Goal: Information Seeking & Learning: Find specific fact

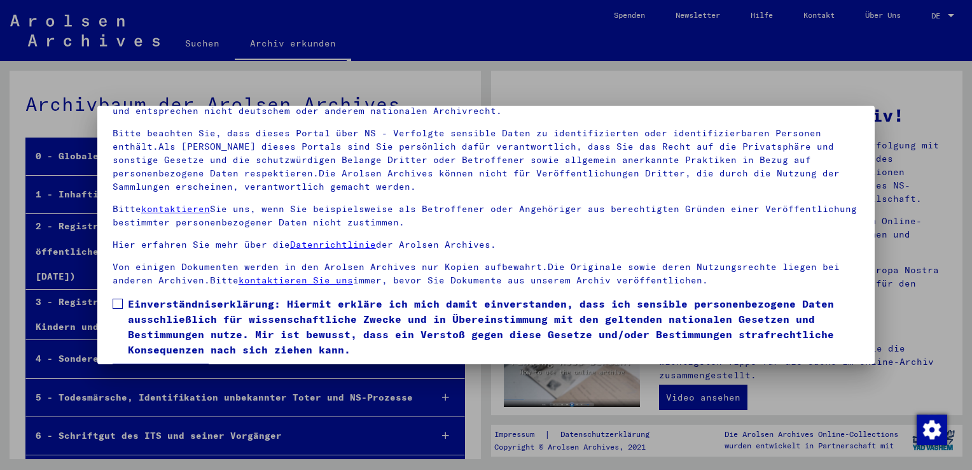
scroll to position [110, 0]
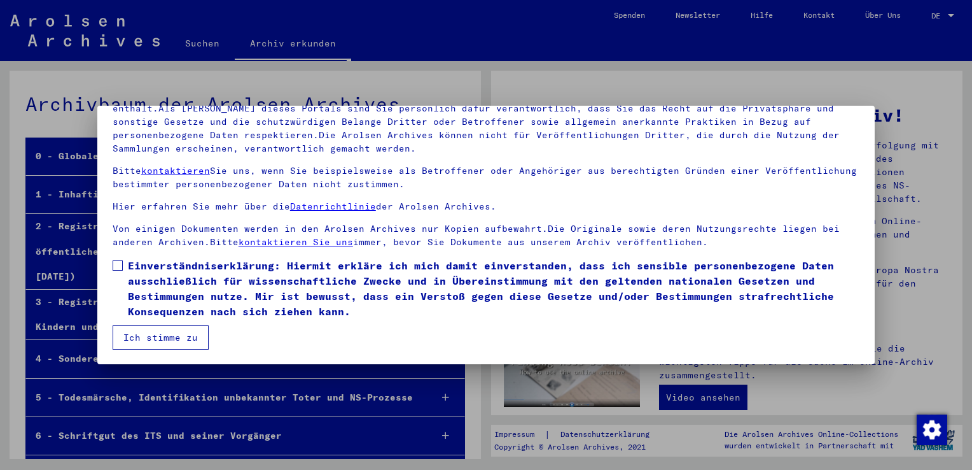
click at [138, 334] on button "Ich stimme zu" at bounding box center [161, 337] width 96 height 24
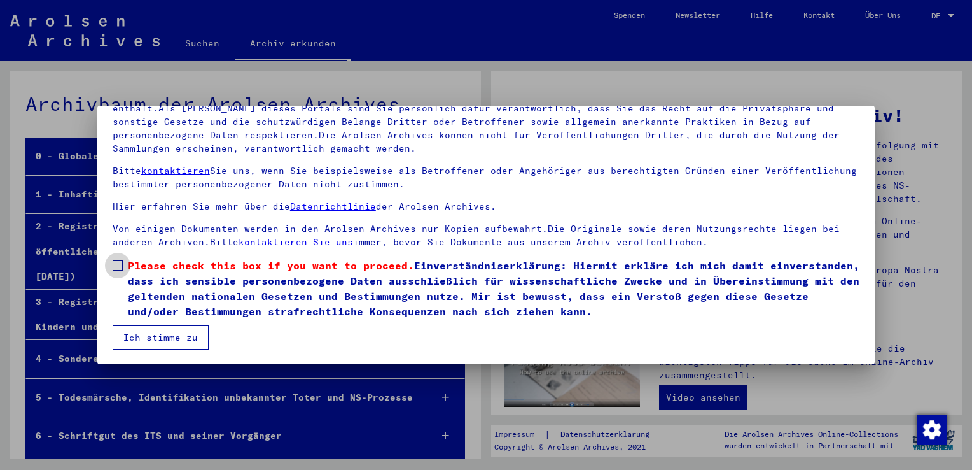
click at [119, 265] on span at bounding box center [118, 265] width 10 height 10
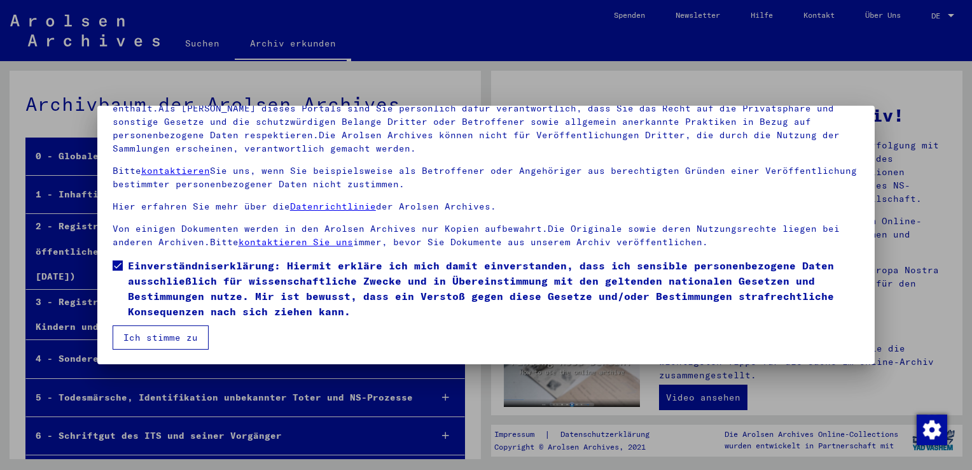
click at [168, 337] on button "Ich stimme zu" at bounding box center [161, 337] width 96 height 24
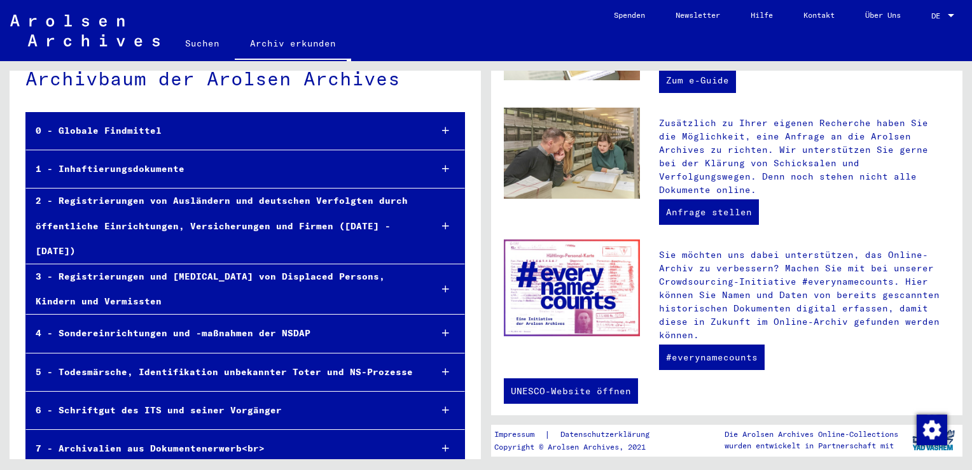
scroll to position [0, 0]
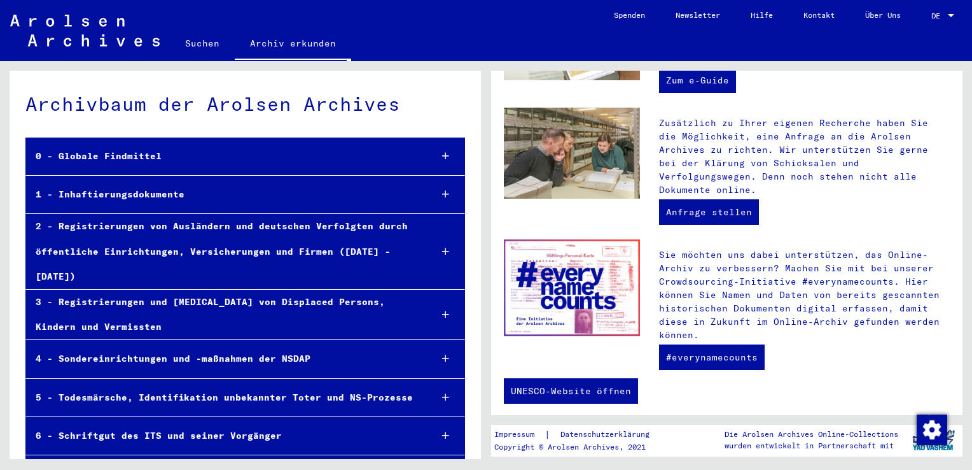
click at [196, 45] on link "Suchen" at bounding box center [202, 43] width 65 height 31
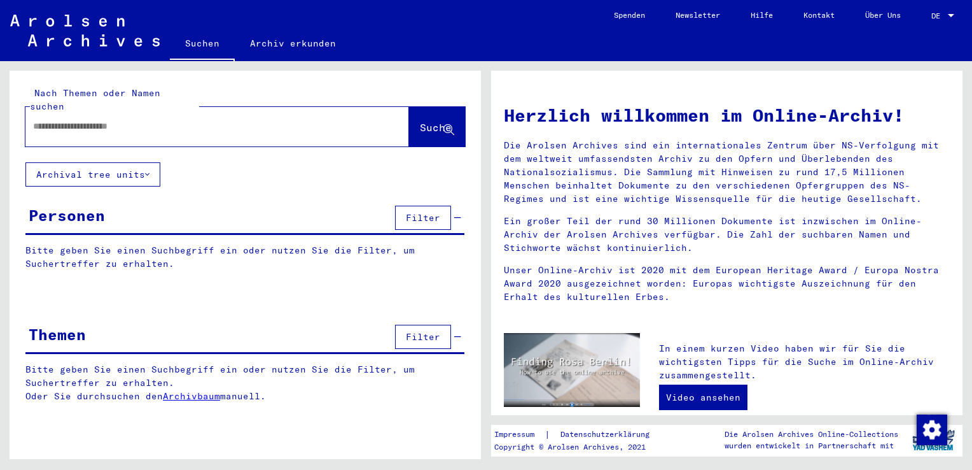
click at [107, 120] on input "text" at bounding box center [202, 126] width 338 height 13
type input "*********"
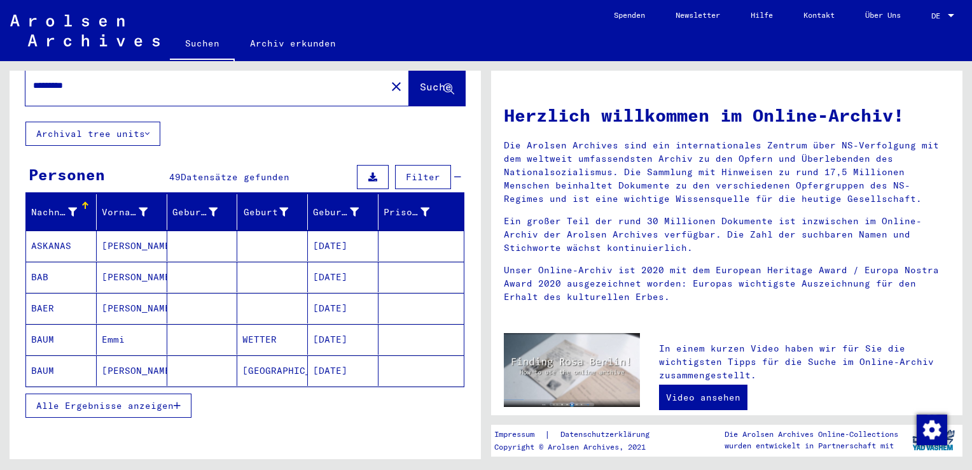
scroll to position [64, 0]
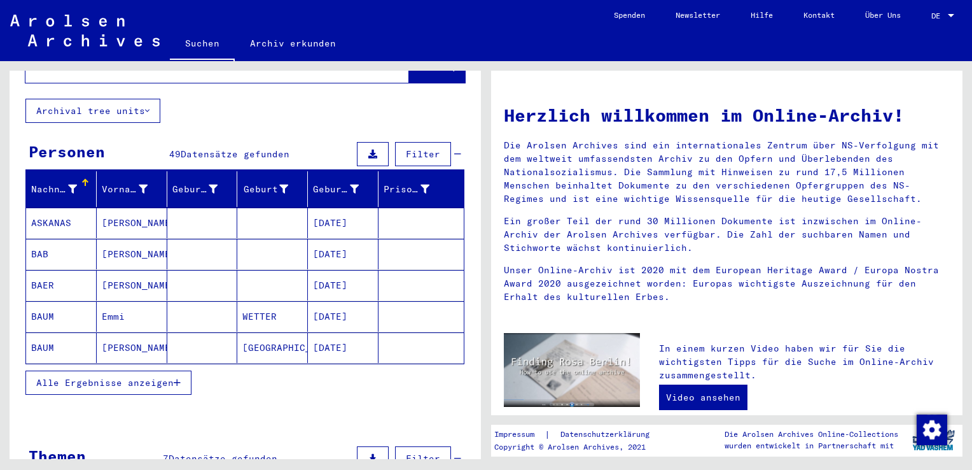
click at [176, 378] on icon "button" at bounding box center [177, 382] width 7 height 9
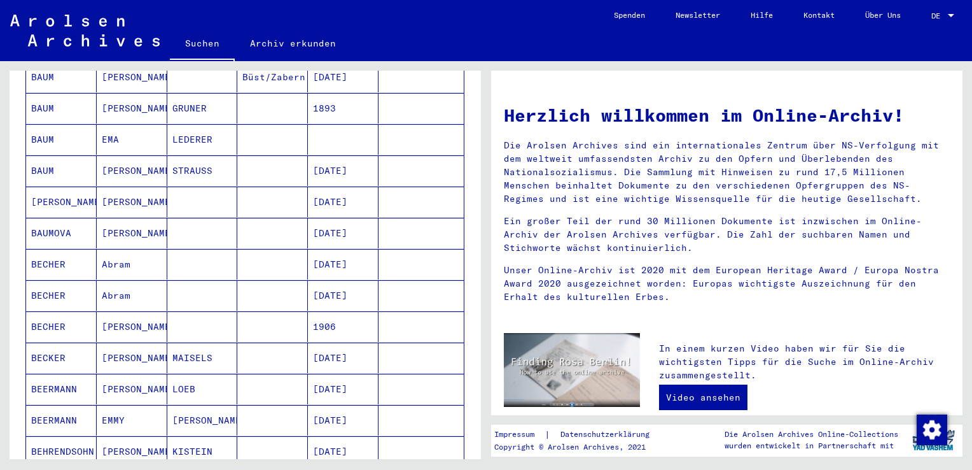
scroll to position [636, 0]
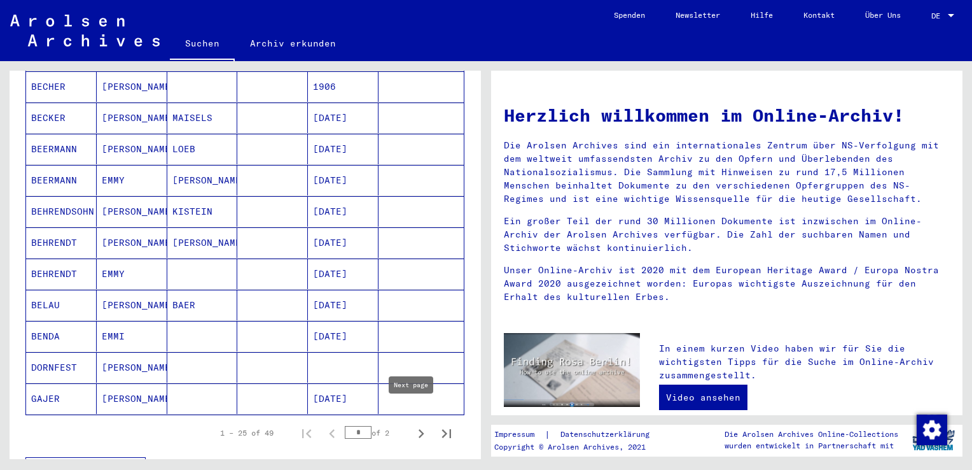
click at [419, 429] on icon "Next page" at bounding box center [422, 433] width 6 height 9
type input "*"
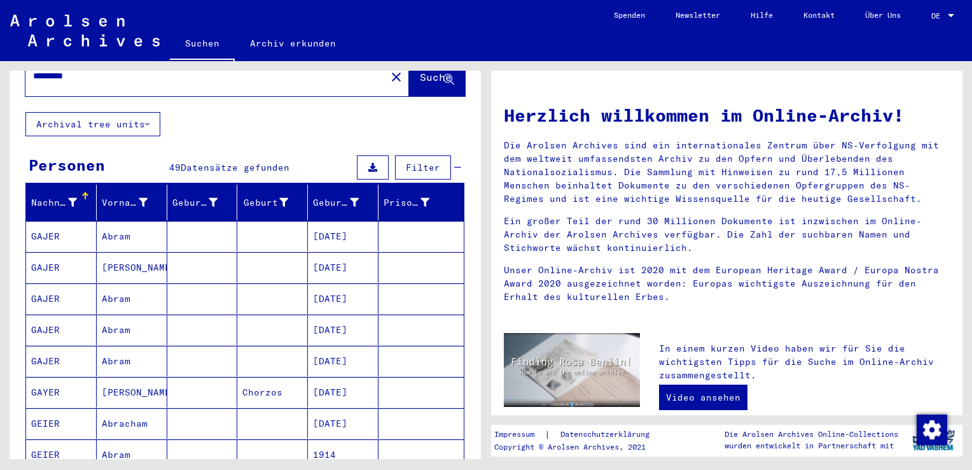
scroll to position [0, 0]
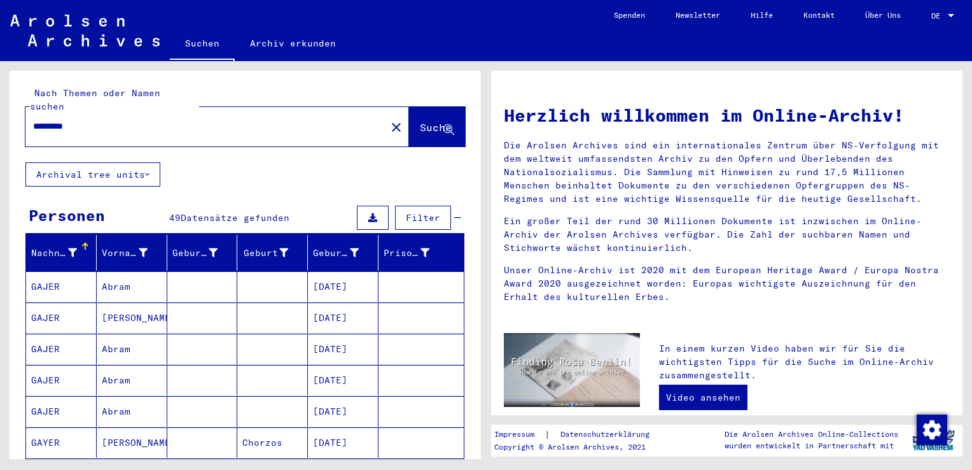
click at [109, 120] on input "*********" at bounding box center [202, 126] width 338 height 13
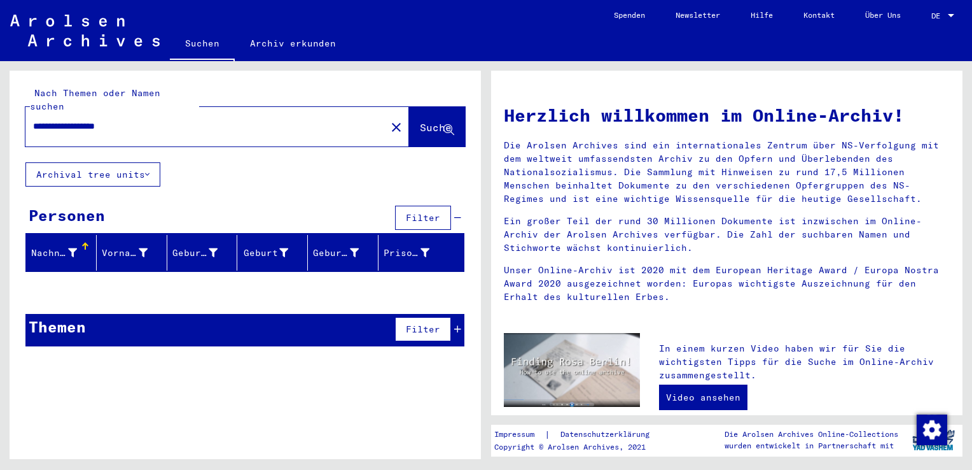
click at [150, 170] on icon at bounding box center [147, 174] width 4 height 9
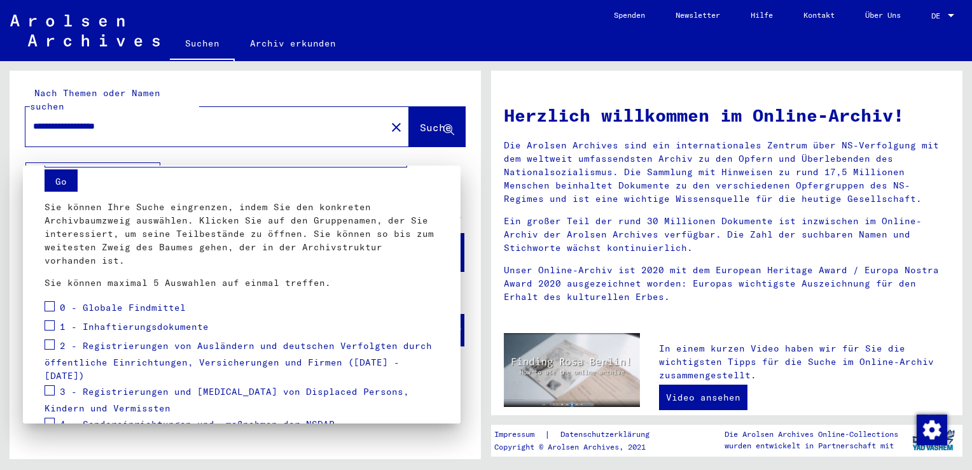
scroll to position [64, 0]
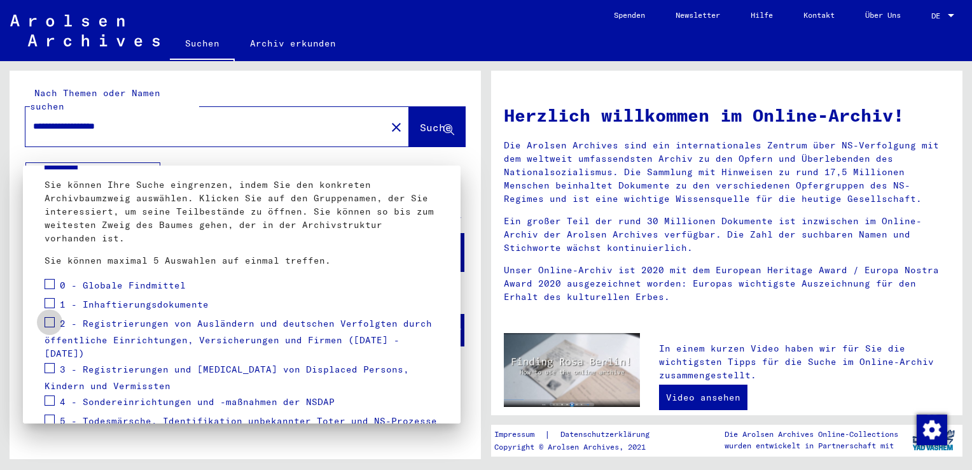
click at [51, 319] on span at bounding box center [50, 322] width 10 height 10
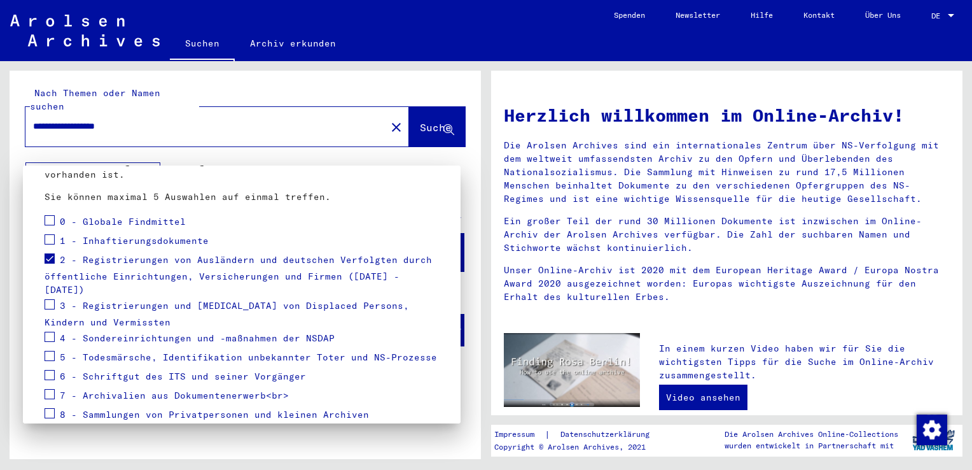
scroll to position [169, 0]
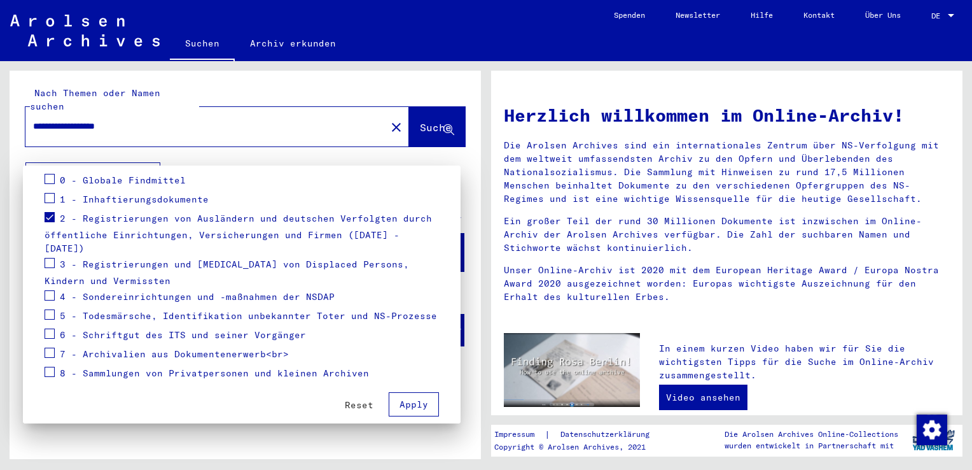
click at [410, 398] on span "Apply" at bounding box center [414, 403] width 29 height 11
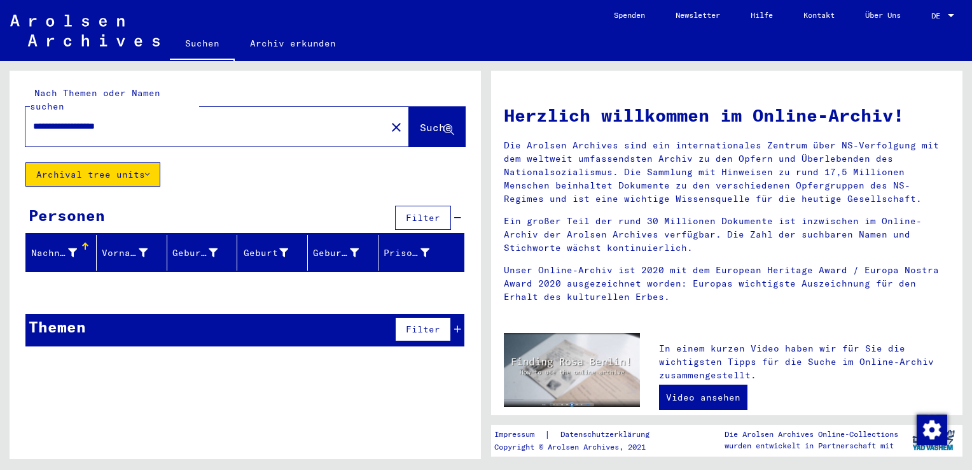
drag, startPoint x: 160, startPoint y: 113, endPoint x: 91, endPoint y: 106, distance: 69.1
click at [91, 120] on input "**********" at bounding box center [202, 126] width 338 height 13
type input "**********"
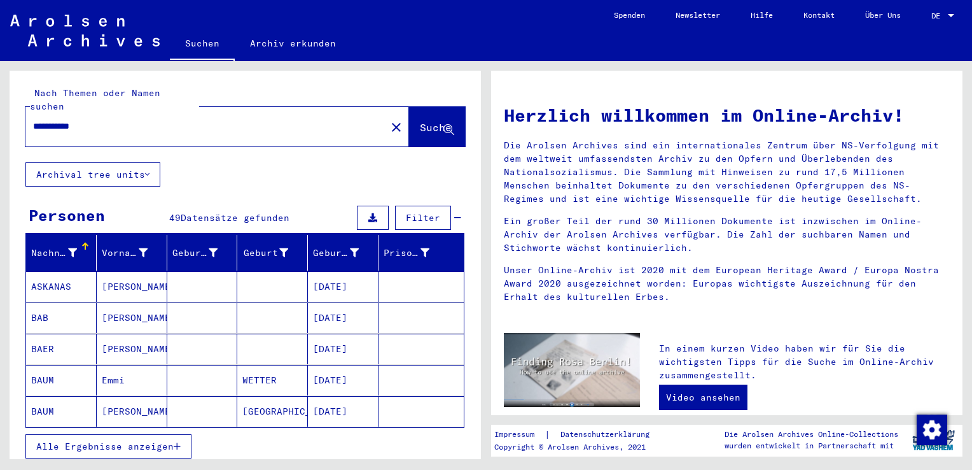
click at [281, 398] on mat-cell "[GEOGRAPHIC_DATA]" at bounding box center [272, 411] width 71 height 31
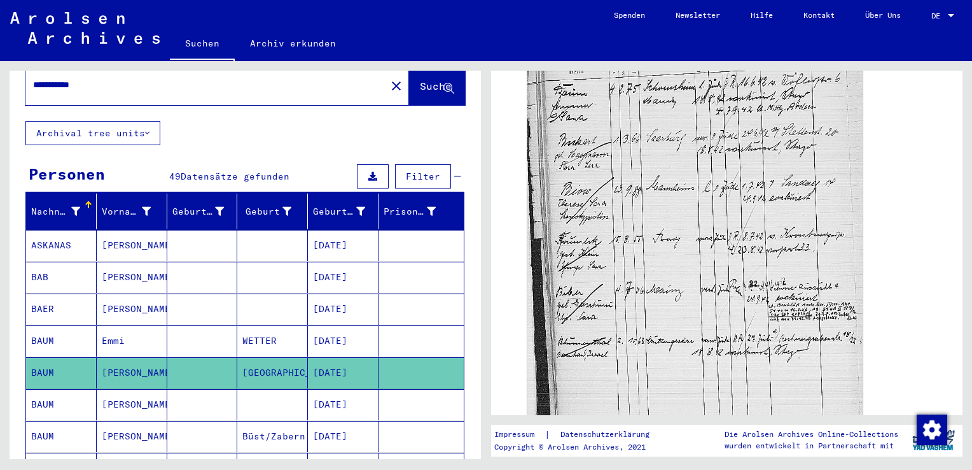
scroll to position [64, 0]
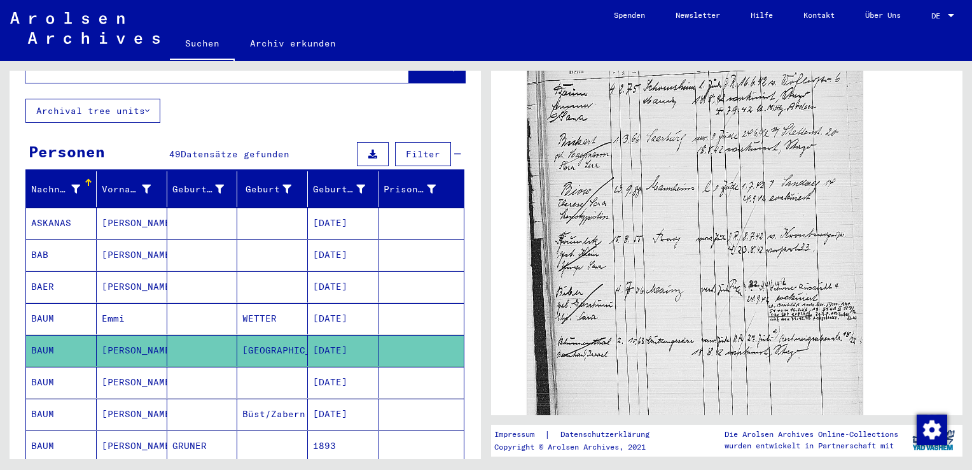
click at [123, 398] on mat-cell "[PERSON_NAME]" at bounding box center [132, 413] width 71 height 31
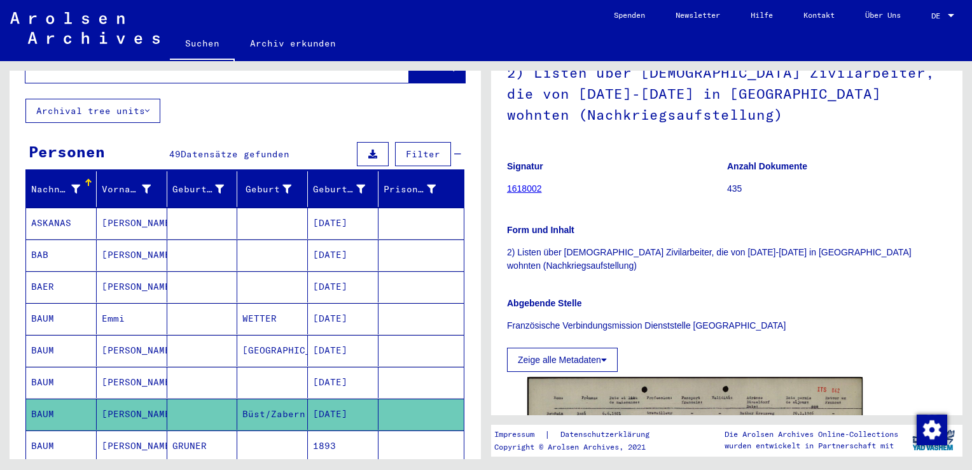
scroll to position [318, 0]
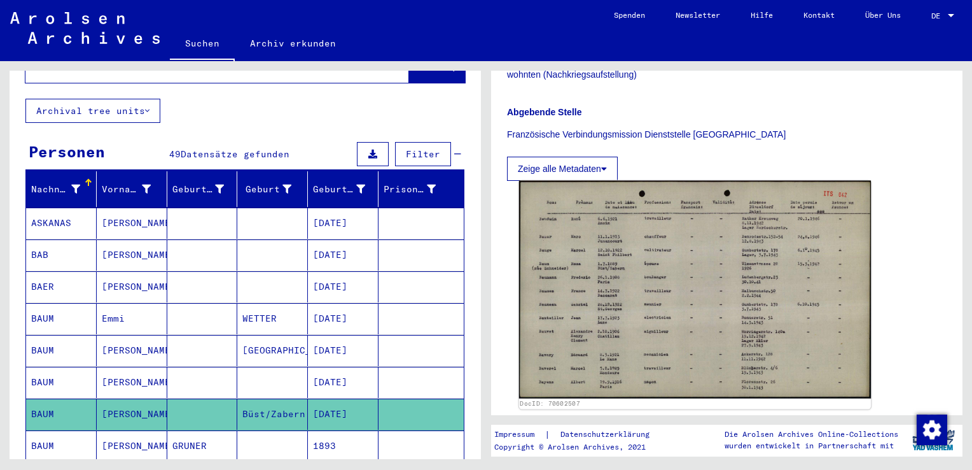
click at [648, 307] on img at bounding box center [695, 290] width 352 height 218
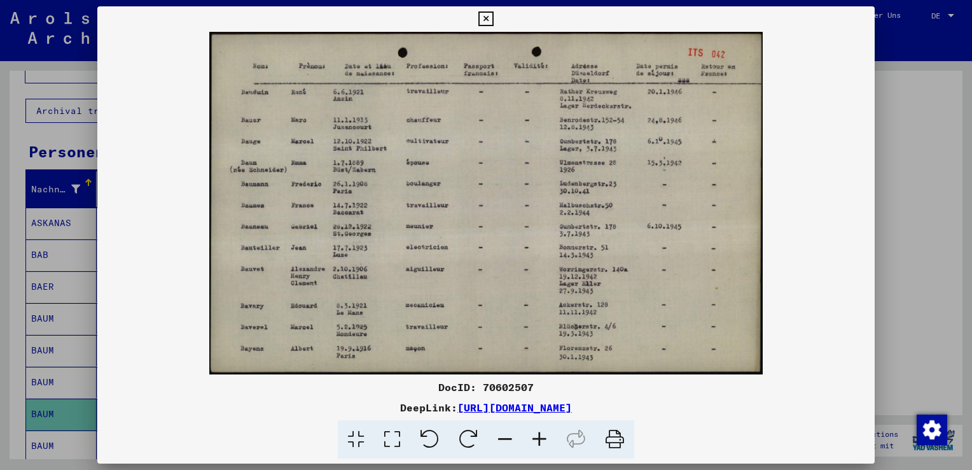
click at [487, 18] on icon at bounding box center [486, 18] width 15 height 15
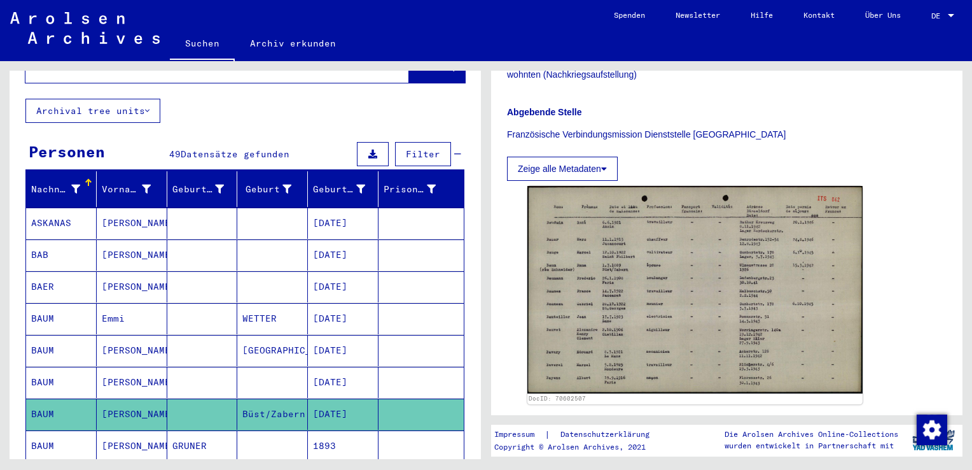
click at [127, 275] on mat-cell "[PERSON_NAME]" at bounding box center [132, 286] width 71 height 31
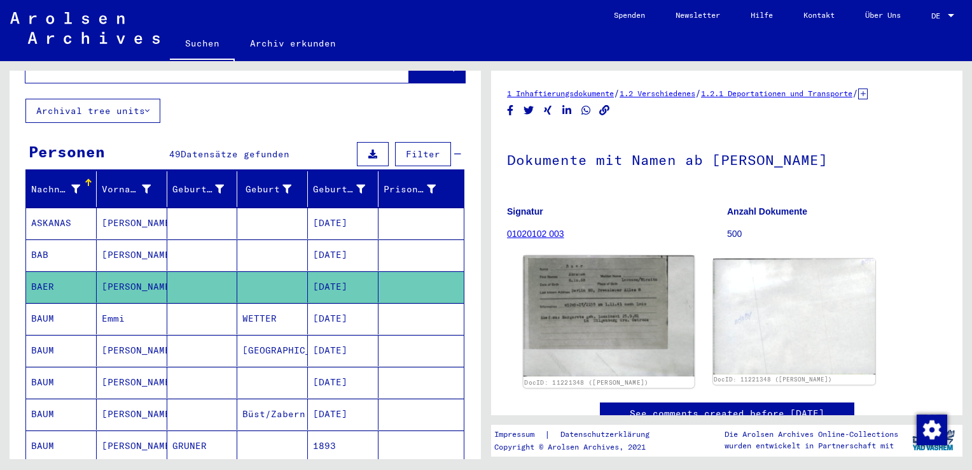
click at [591, 292] on img at bounding box center [609, 315] width 171 height 121
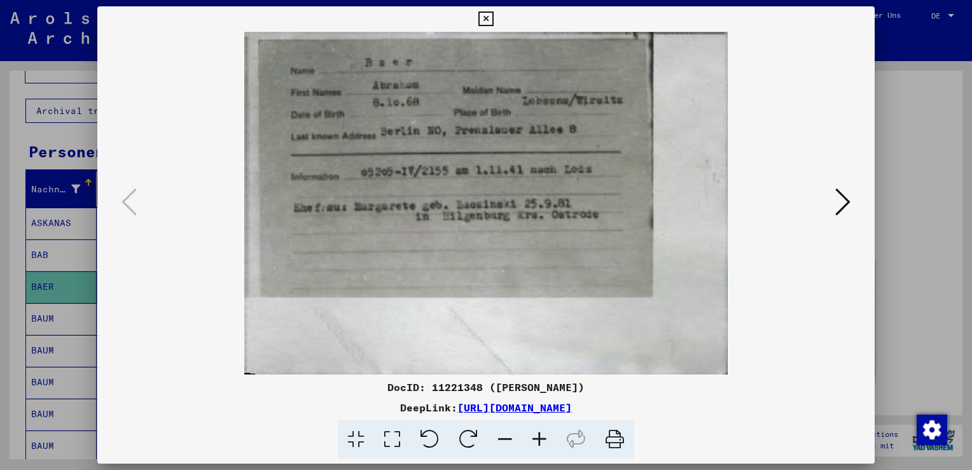
click at [834, 213] on button at bounding box center [843, 203] width 23 height 36
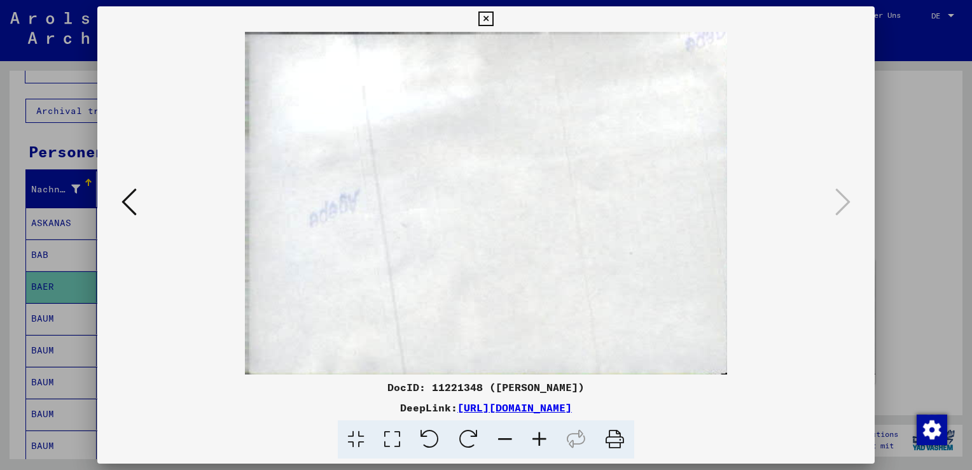
click at [125, 195] on icon at bounding box center [129, 201] width 15 height 31
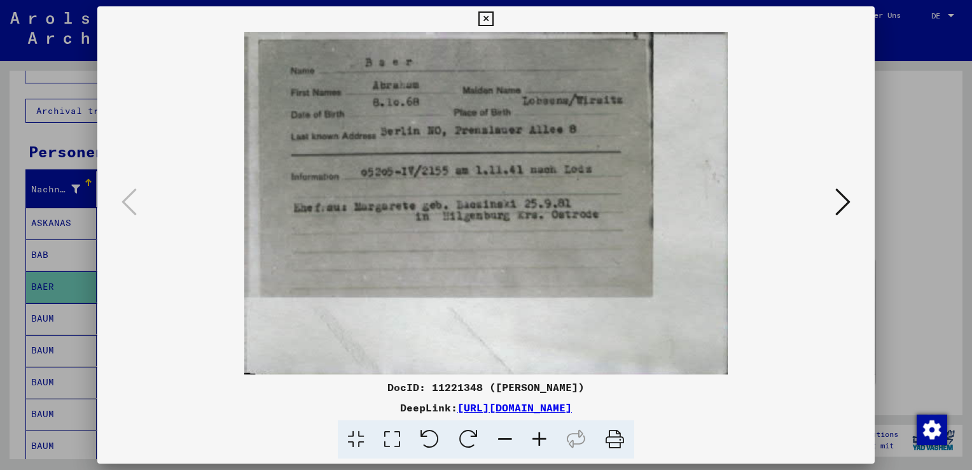
click at [909, 178] on div at bounding box center [486, 235] width 972 height 470
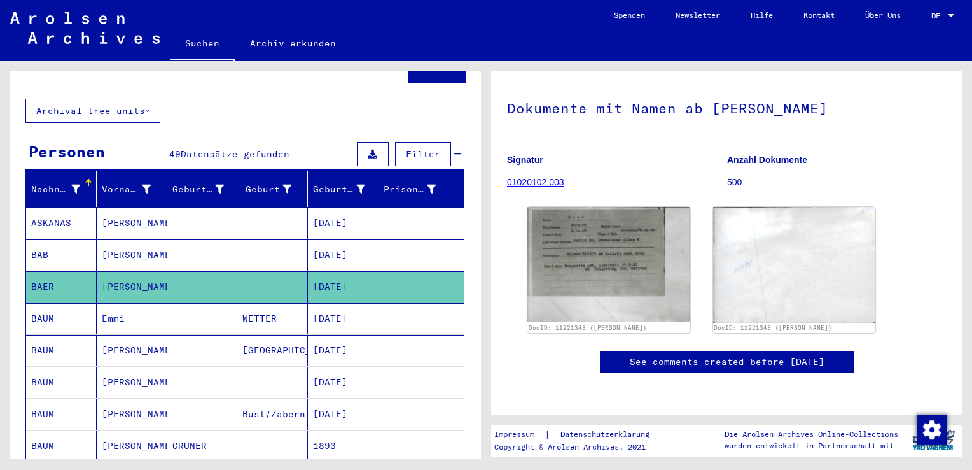
scroll to position [318, 0]
click at [510, 435] on link "Impressum" at bounding box center [519, 434] width 50 height 13
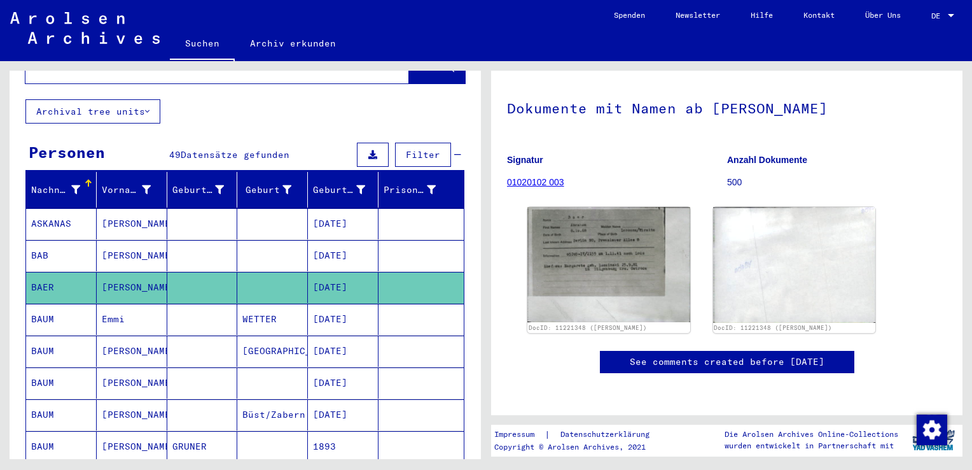
scroll to position [64, 0]
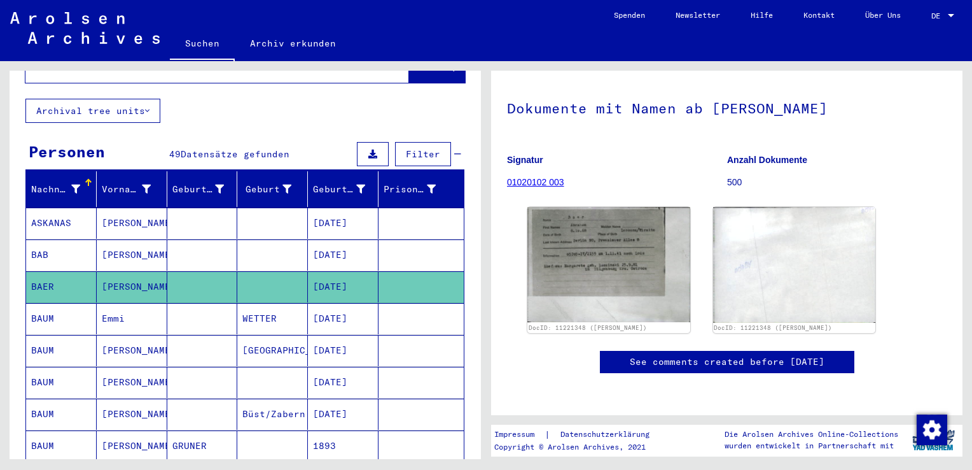
click at [144, 367] on mat-cell "[PERSON_NAME]" at bounding box center [132, 382] width 71 height 31
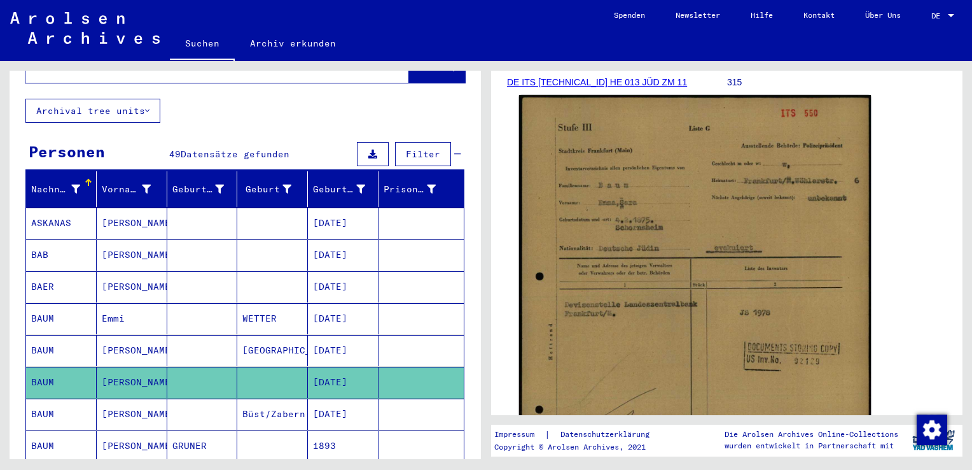
scroll to position [191, 0]
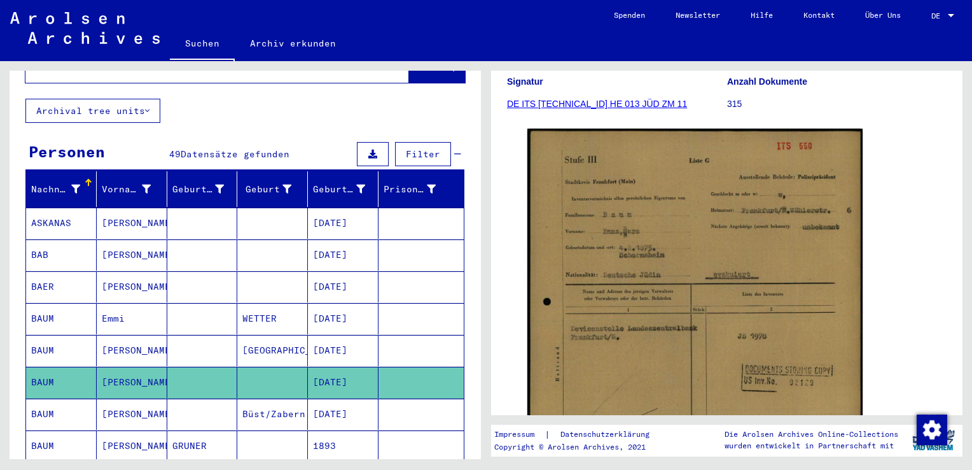
click at [331, 335] on mat-cell "[DATE]" at bounding box center [343, 350] width 71 height 31
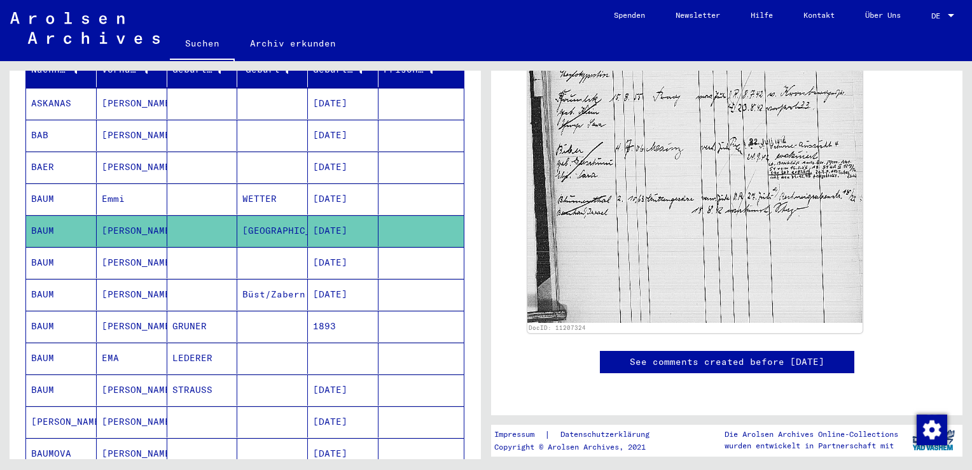
scroll to position [191, 0]
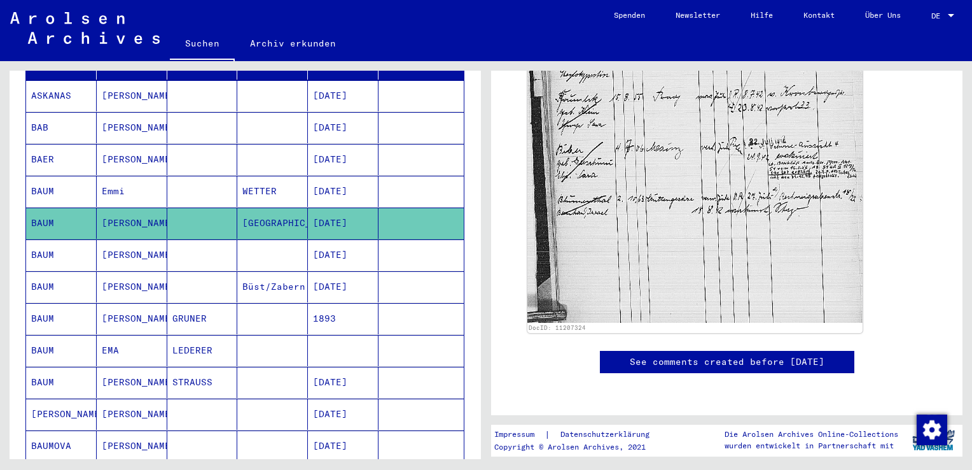
click at [173, 304] on mat-cell "GRUNER" at bounding box center [202, 318] width 71 height 31
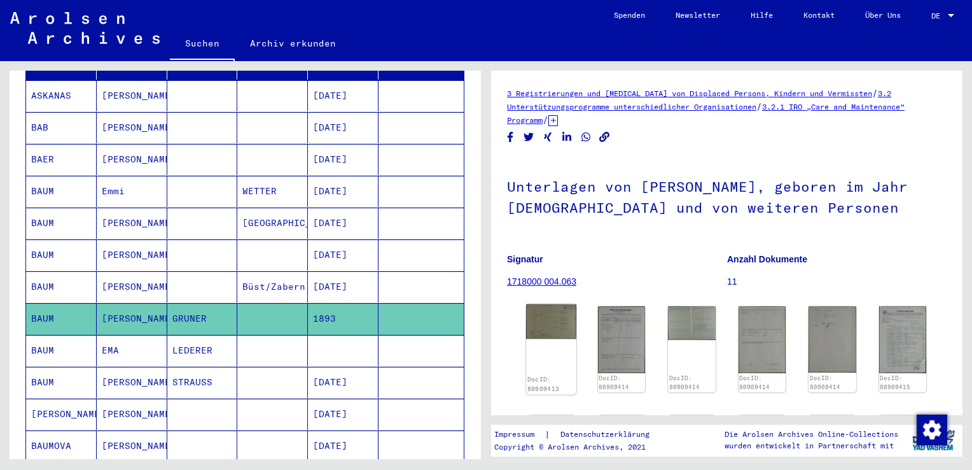
click at [550, 318] on img at bounding box center [551, 321] width 50 height 34
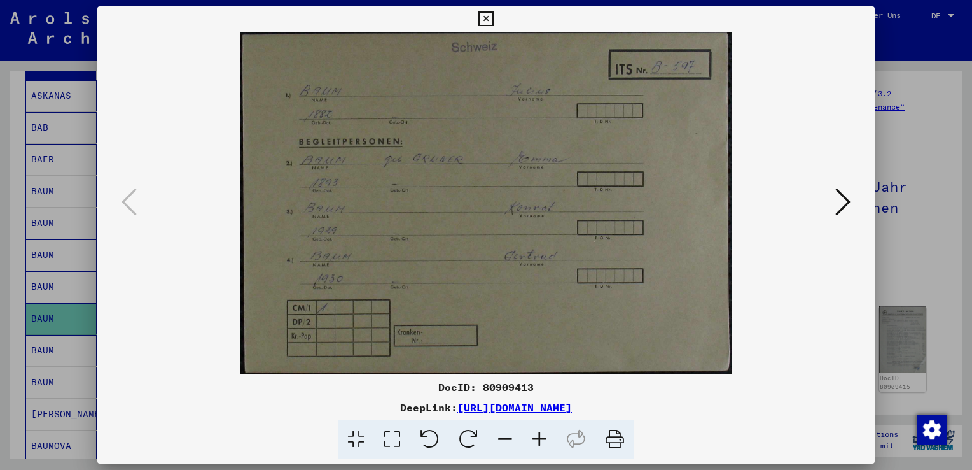
click at [846, 202] on icon at bounding box center [843, 201] width 15 height 31
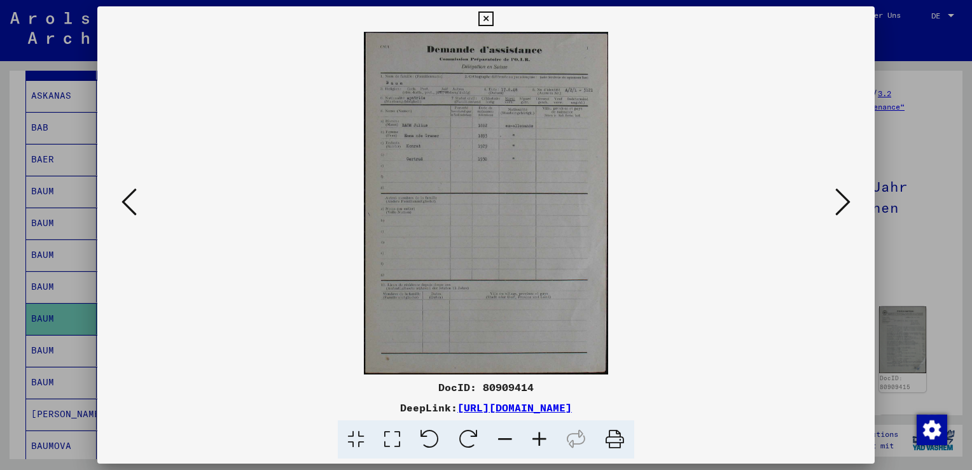
click at [418, 153] on img at bounding box center [486, 203] width 691 height 342
click at [841, 209] on icon at bounding box center [843, 201] width 15 height 31
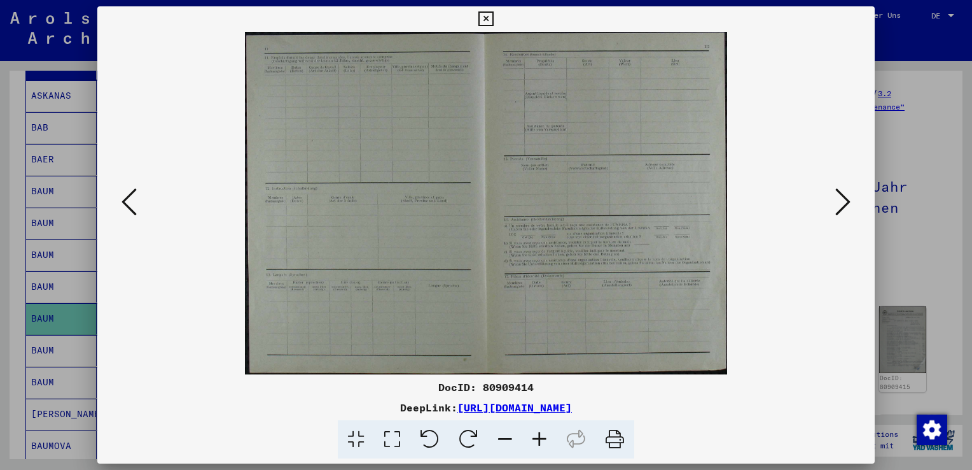
click at [843, 208] on icon at bounding box center [843, 201] width 15 height 31
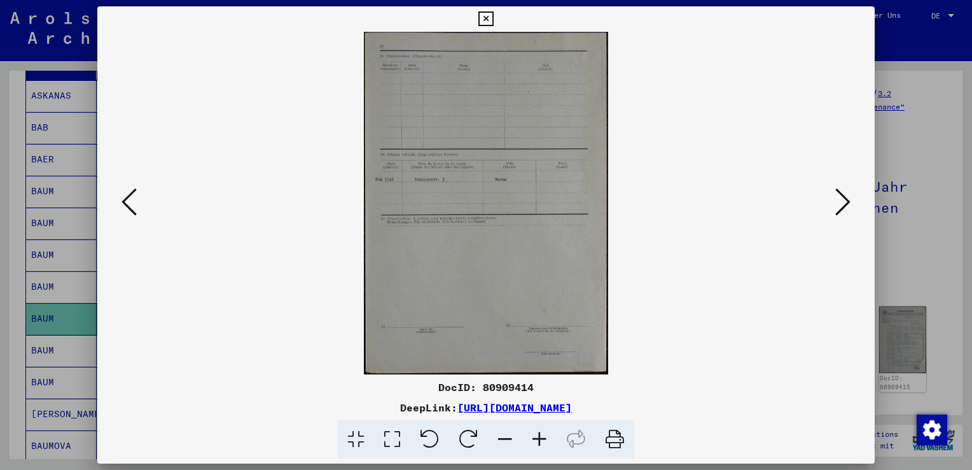
click at [843, 208] on icon at bounding box center [843, 201] width 15 height 31
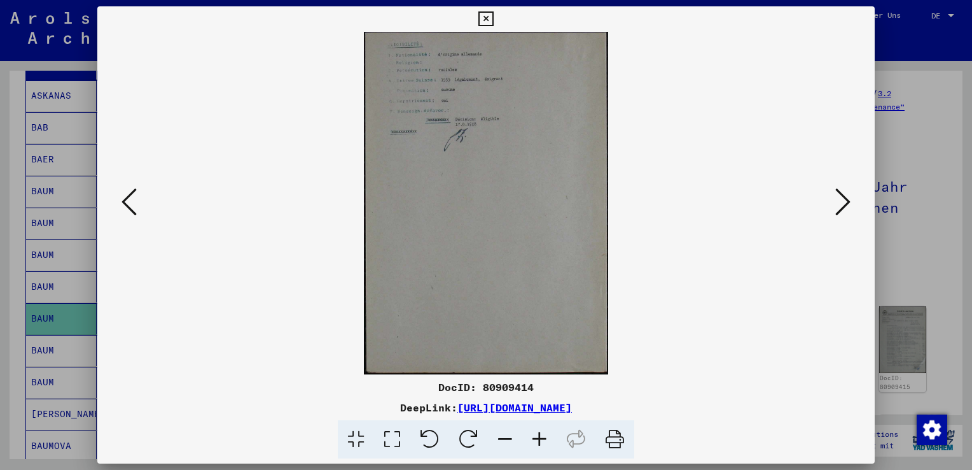
click at [843, 210] on icon at bounding box center [843, 201] width 15 height 31
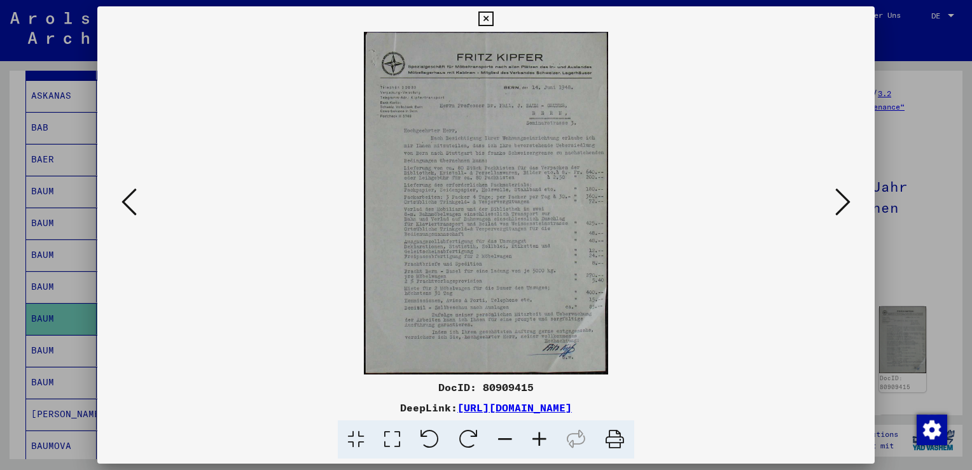
click at [916, 116] on div at bounding box center [486, 235] width 972 height 470
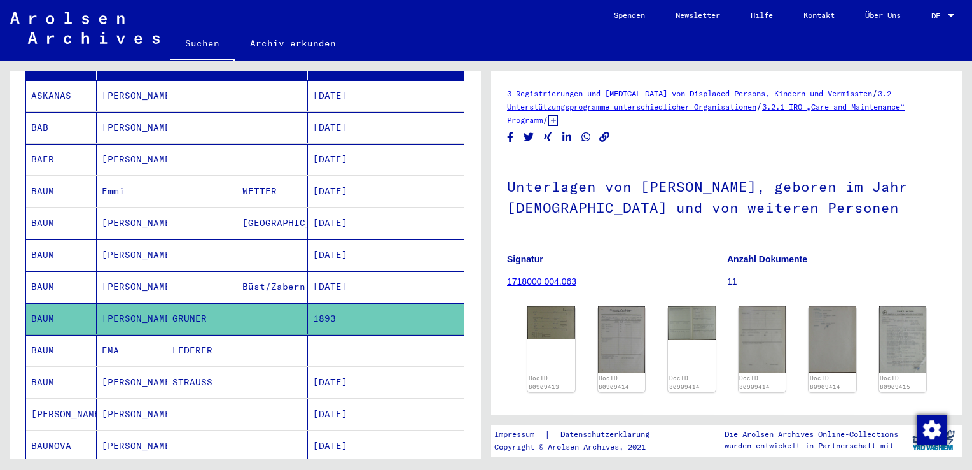
click at [129, 335] on mat-cell "EMA" at bounding box center [132, 350] width 71 height 31
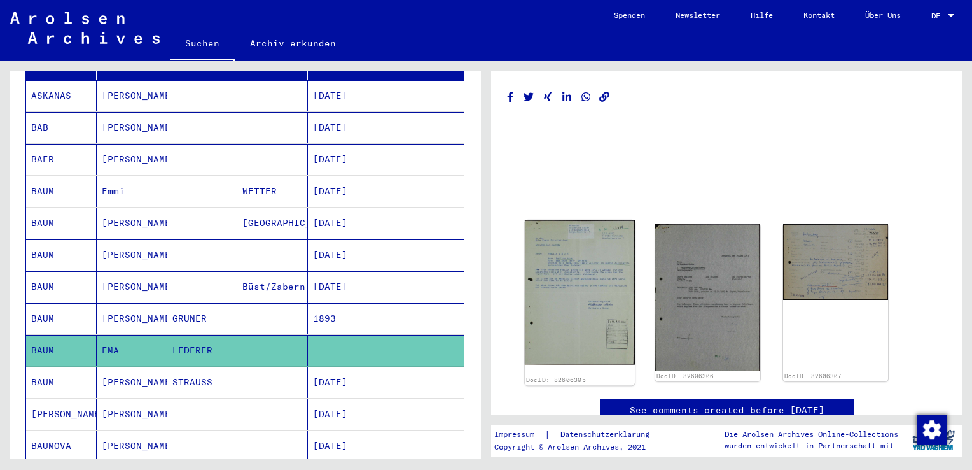
click at [591, 300] on img at bounding box center [580, 292] width 110 height 144
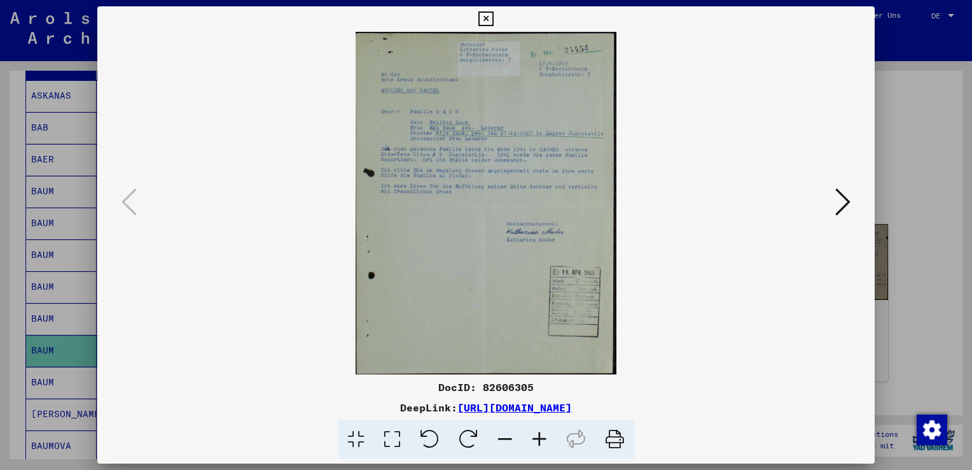
click at [837, 203] on icon at bounding box center [843, 201] width 15 height 31
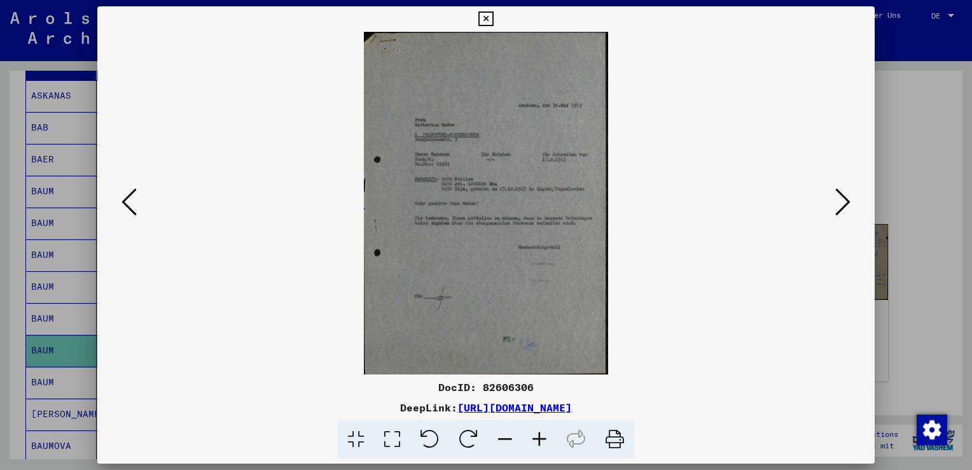
click at [124, 202] on icon at bounding box center [129, 201] width 15 height 31
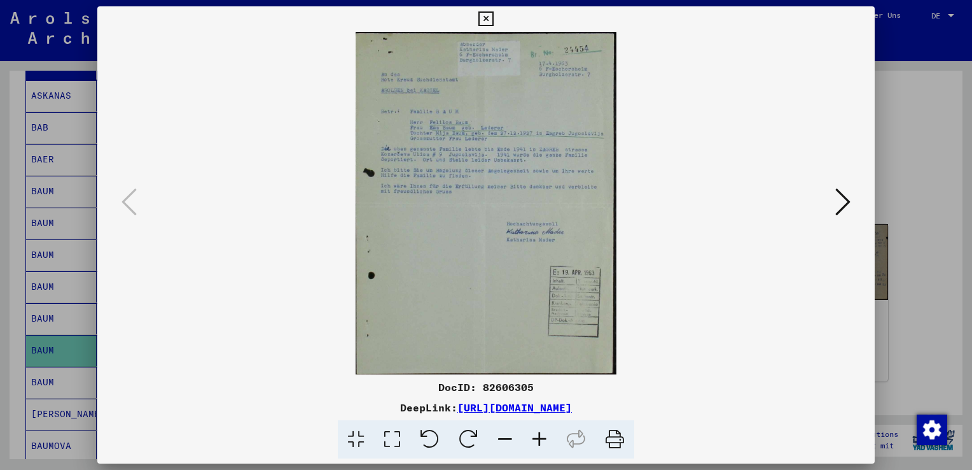
click at [841, 205] on icon at bounding box center [843, 201] width 15 height 31
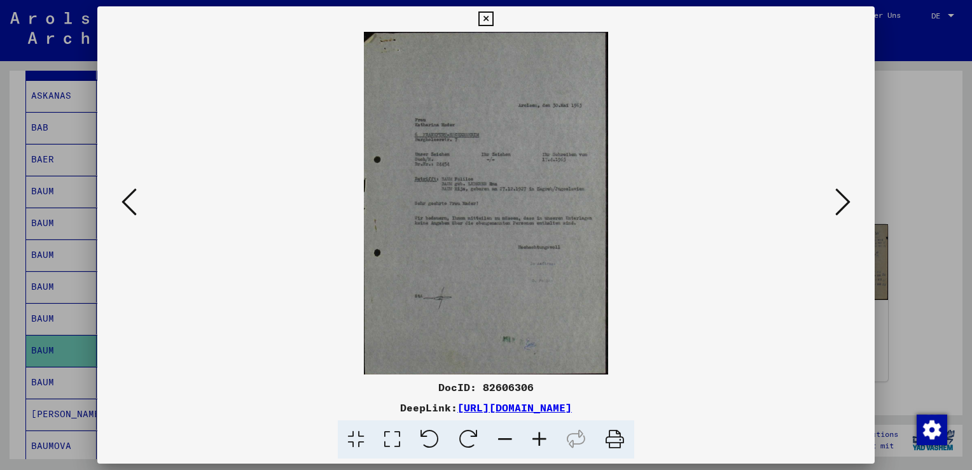
click at [843, 205] on icon at bounding box center [843, 201] width 15 height 31
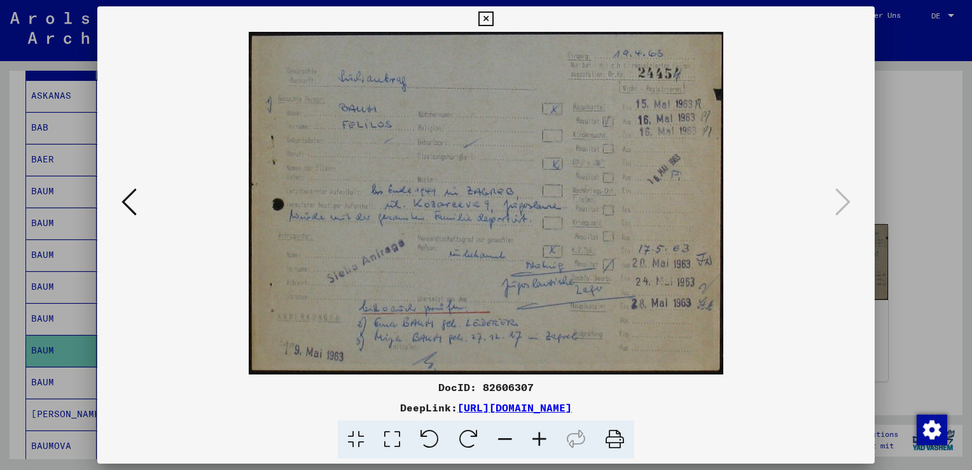
click at [935, 157] on div at bounding box center [486, 235] width 972 height 470
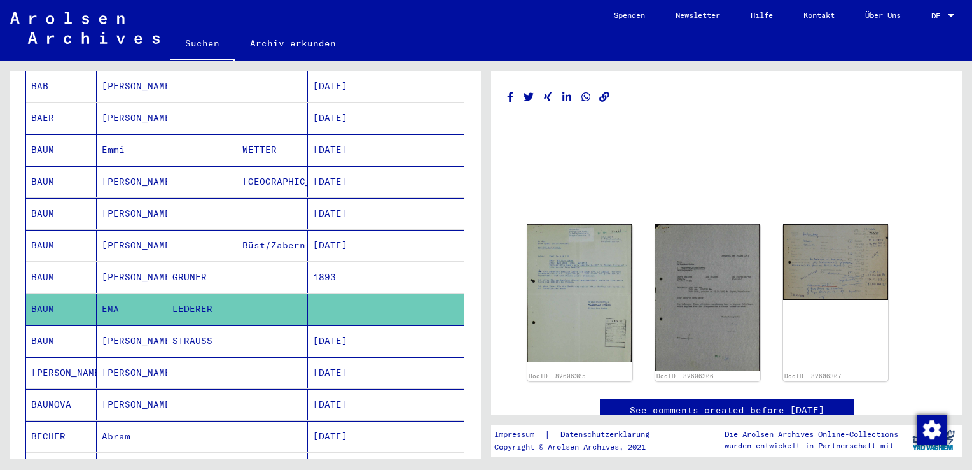
scroll to position [318, 0]
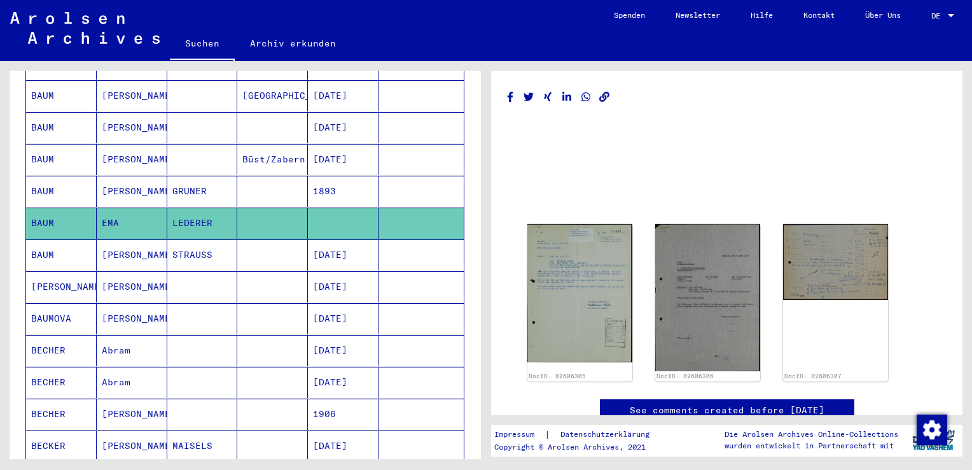
click at [308, 241] on mat-cell "[DATE]" at bounding box center [343, 254] width 71 height 31
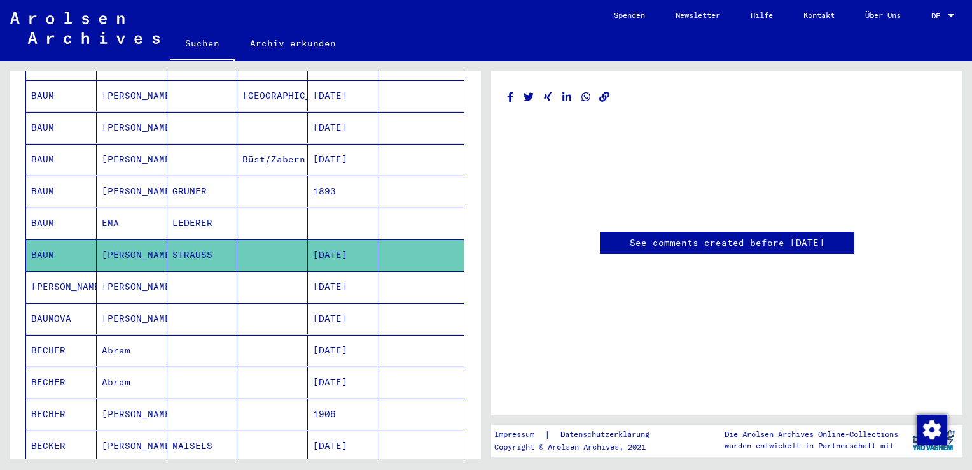
scroll to position [284, 0]
click at [67, 304] on mat-cell "BAUMOVA" at bounding box center [61, 318] width 71 height 31
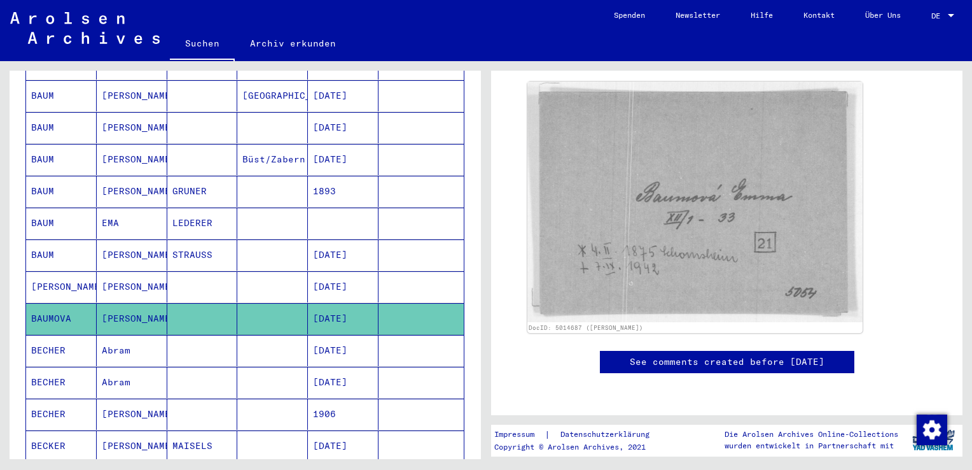
scroll to position [255, 0]
click at [130, 335] on mat-cell "Abram" at bounding box center [132, 350] width 71 height 31
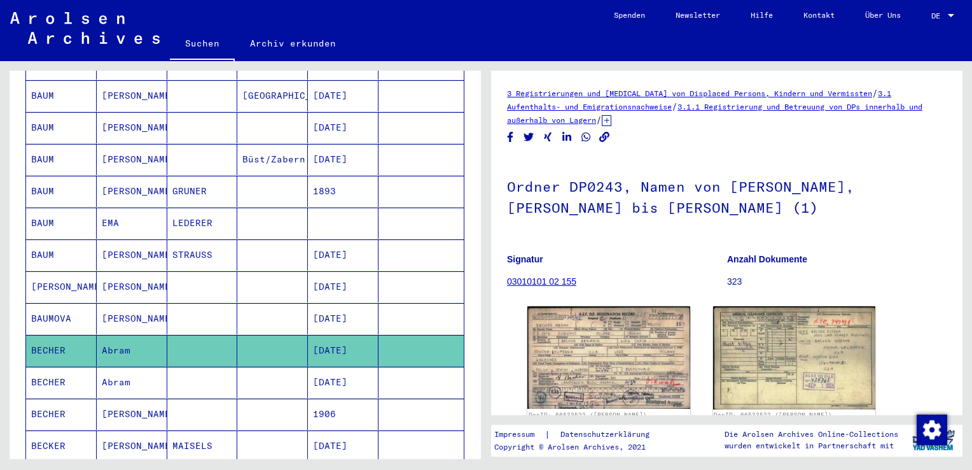
scroll to position [255, 0]
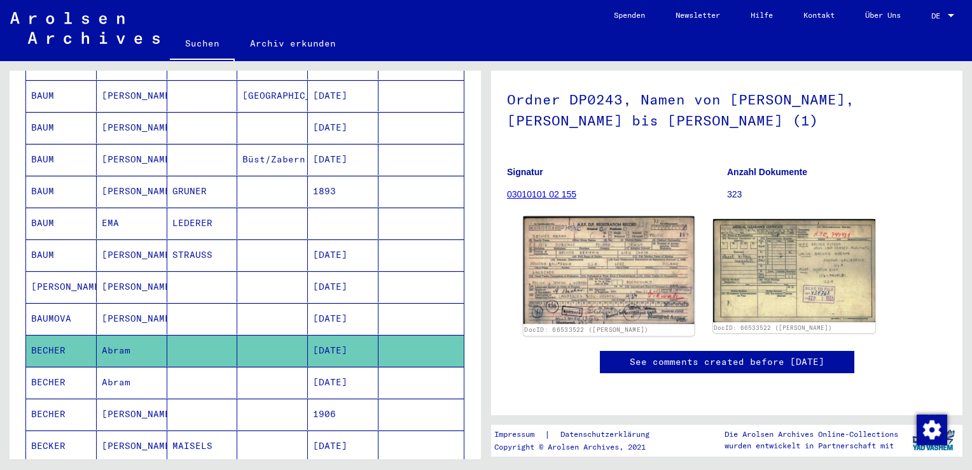
click at [606, 216] on img at bounding box center [609, 270] width 171 height 108
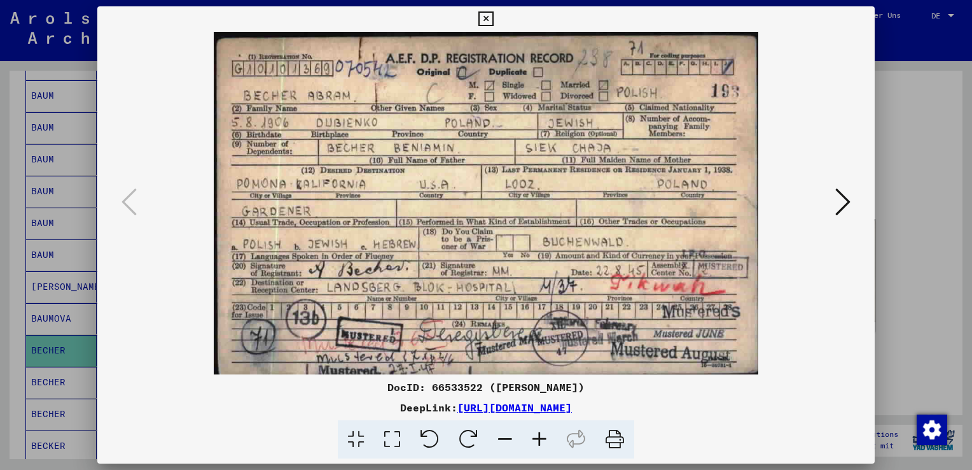
click at [846, 211] on icon at bounding box center [843, 201] width 15 height 31
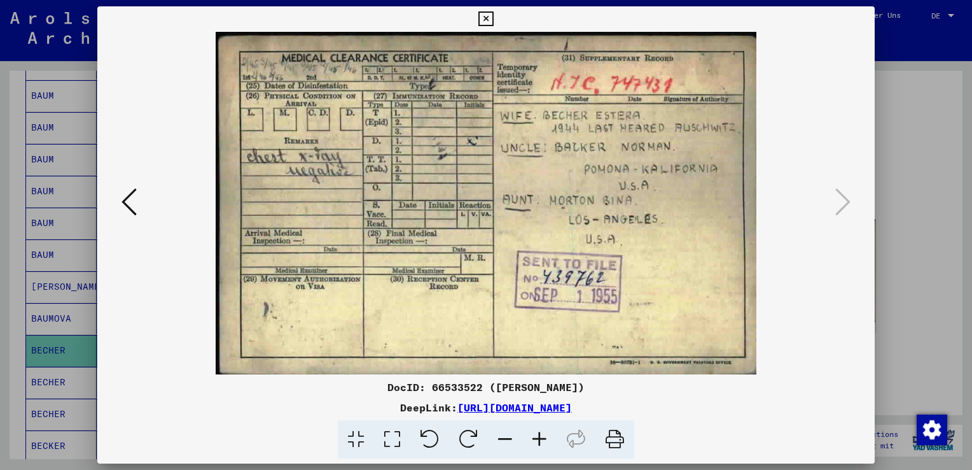
click at [931, 139] on div at bounding box center [486, 235] width 972 height 470
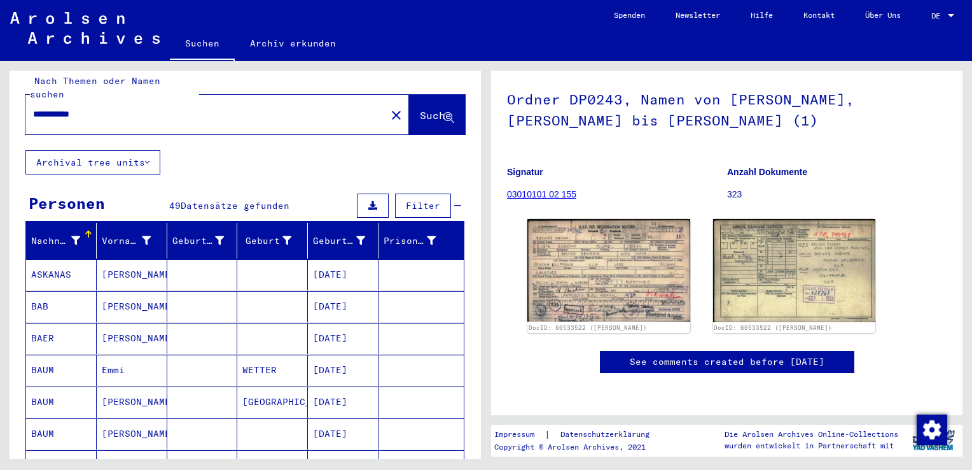
scroll to position [0, 0]
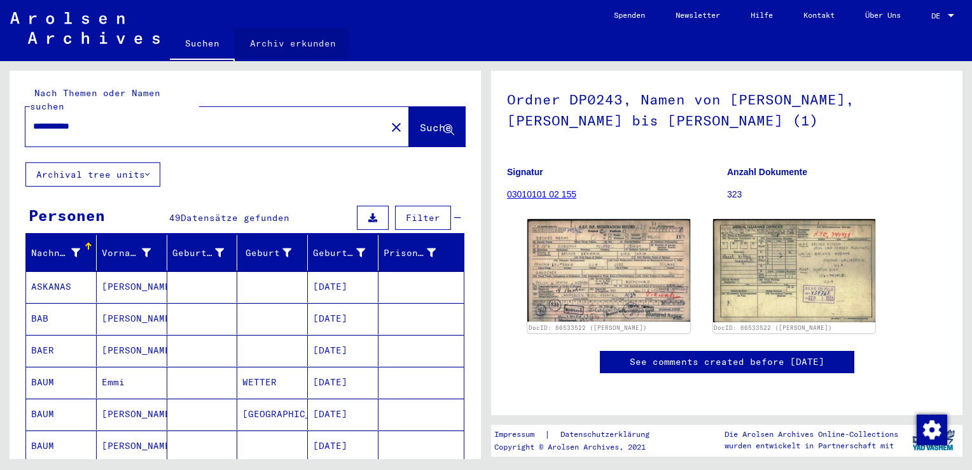
click at [267, 43] on link "Archiv erkunden" at bounding box center [293, 43] width 116 height 31
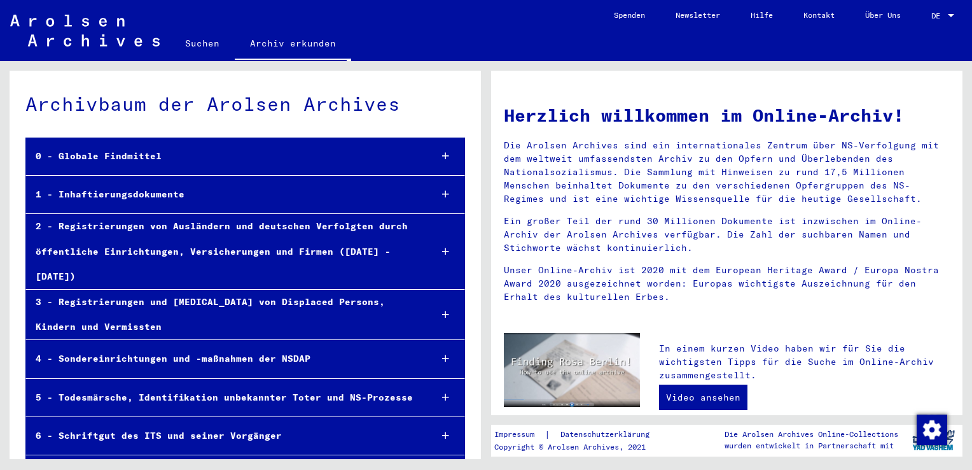
click at [143, 151] on div "0 - Globale Findmittel" at bounding box center [223, 156] width 395 height 25
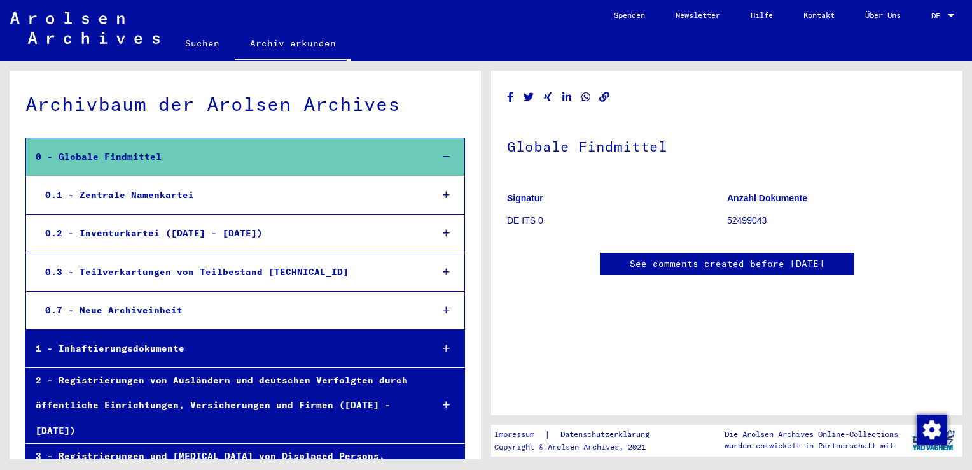
click at [174, 232] on div "0.2 - Inventurkartei ([DATE] - [DATE])" at bounding box center [229, 233] width 386 height 25
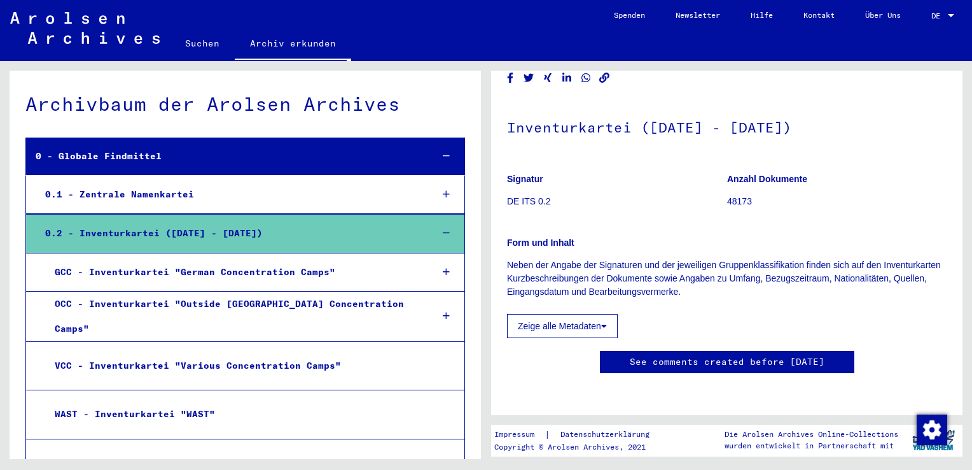
click at [90, 193] on div "0.1 - Zentrale Namenkartei" at bounding box center [229, 194] width 386 height 25
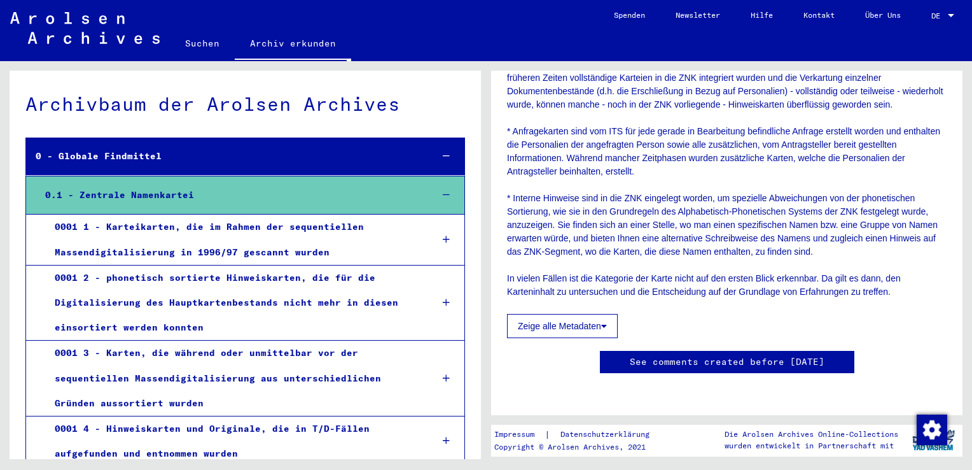
click at [767, 17] on link "Hilfe" at bounding box center [762, 15] width 53 height 31
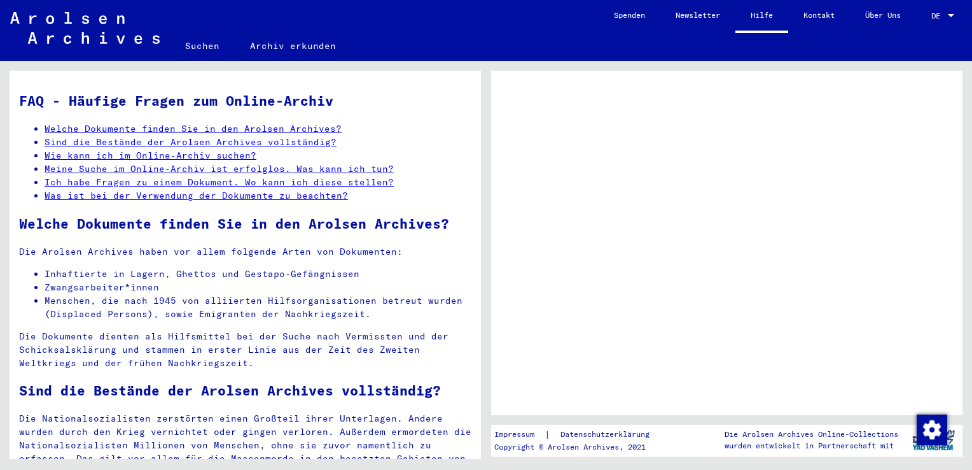
click at [207, 201] on link "Was ist bei der Verwendung der Dokumente zu beachten?" at bounding box center [197, 195] width 304 height 11
